Goal: Find specific page/section: Find specific page/section

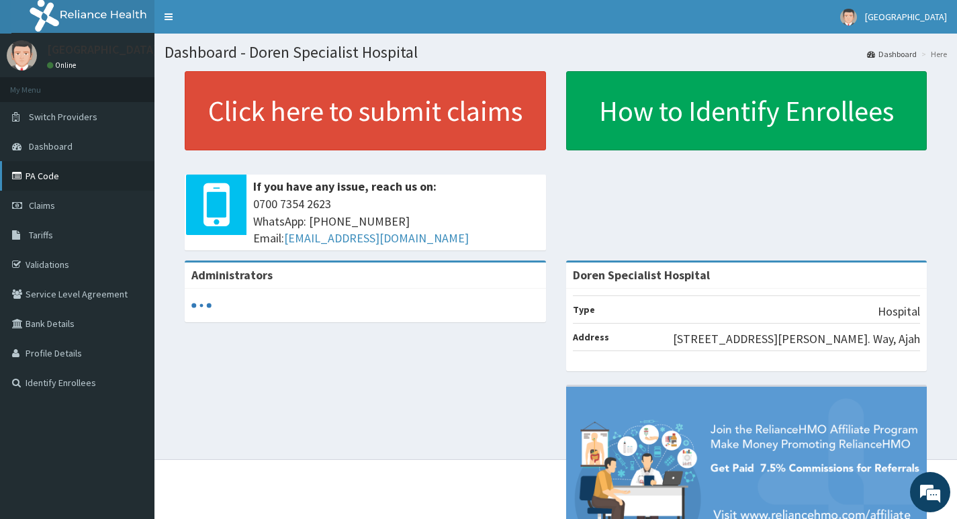
click at [42, 181] on link "PA Code" at bounding box center [77, 176] width 154 height 30
click at [36, 167] on link "PA Code" at bounding box center [77, 176] width 154 height 30
